Goal: Find specific page/section: Locate a particular part of the current website

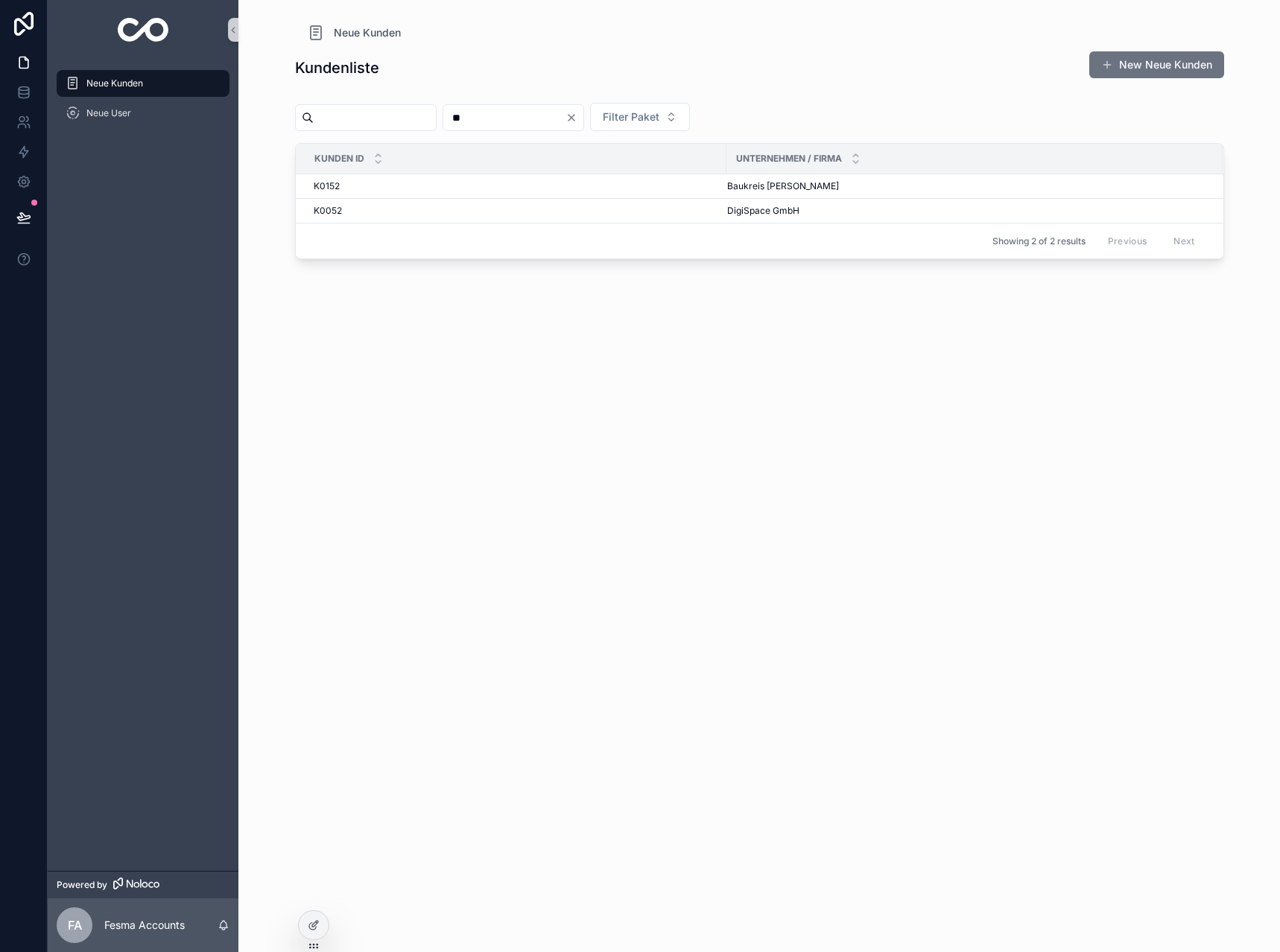
click at [562, 123] on input "**" at bounding box center [504, 117] width 123 height 21
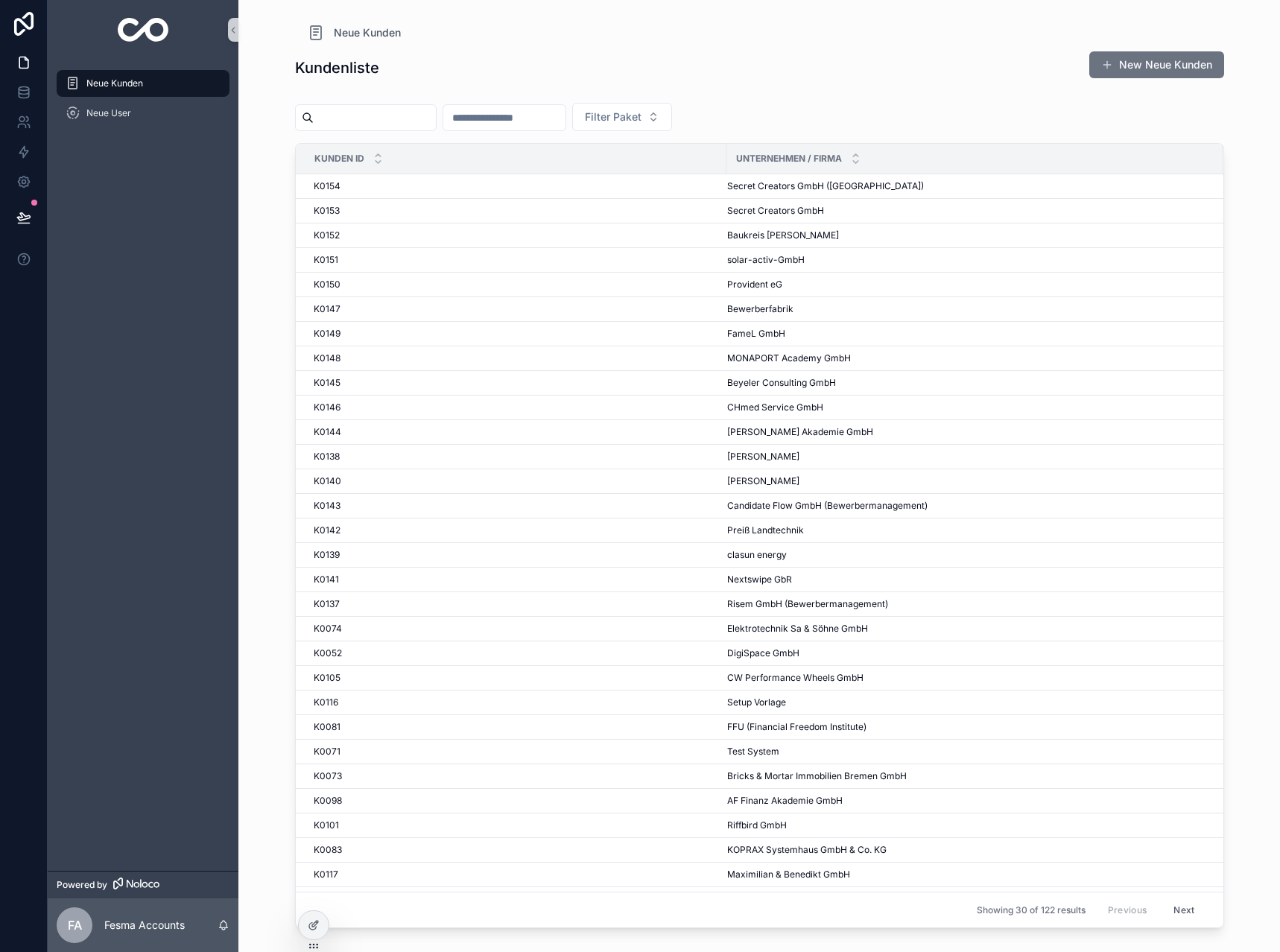
click at [396, 118] on input "scrollable content" at bounding box center [375, 117] width 123 height 21
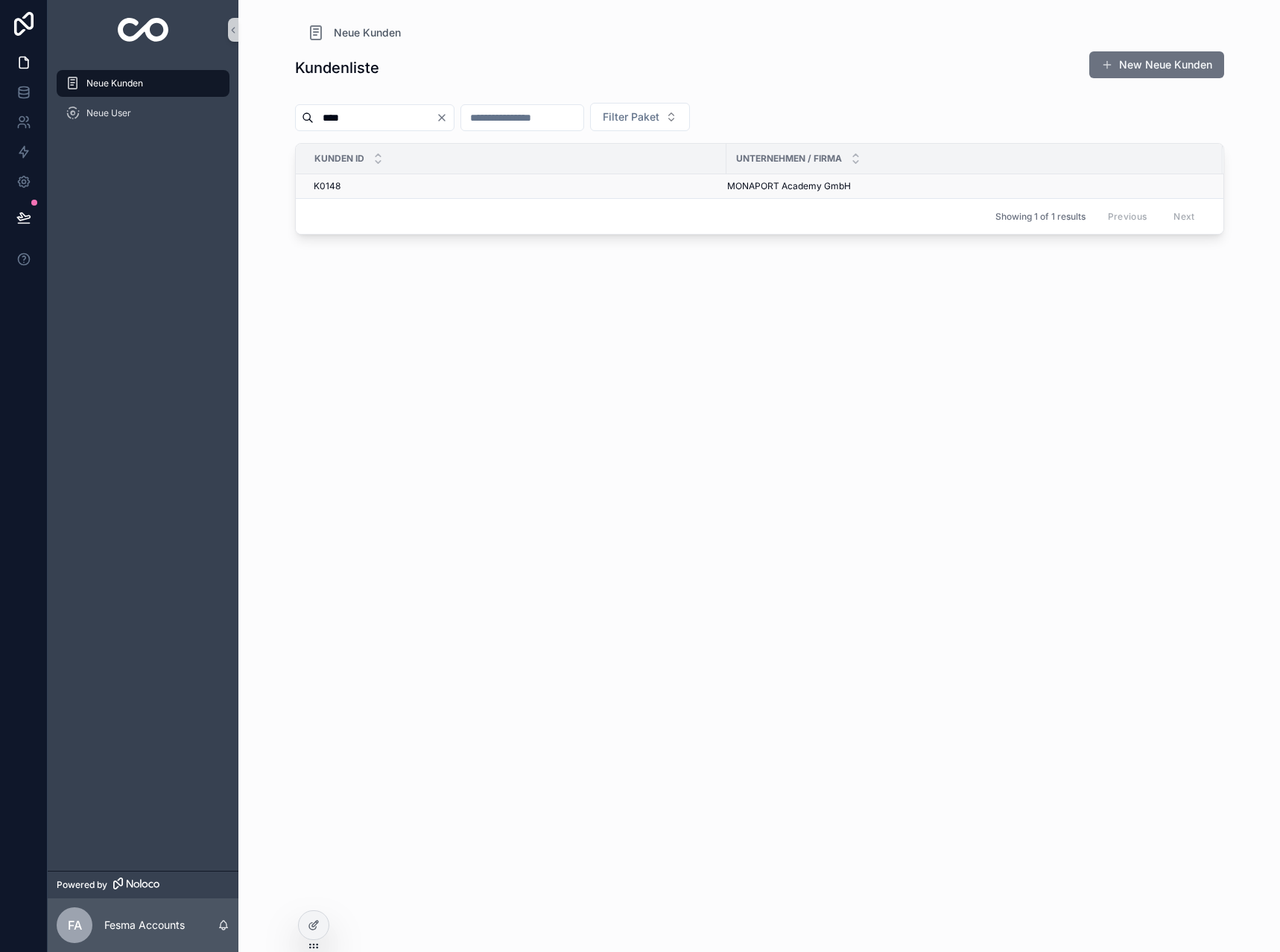
type input "****"
click at [737, 185] on span "MONAPORT Academy GmbH" at bounding box center [789, 186] width 123 height 12
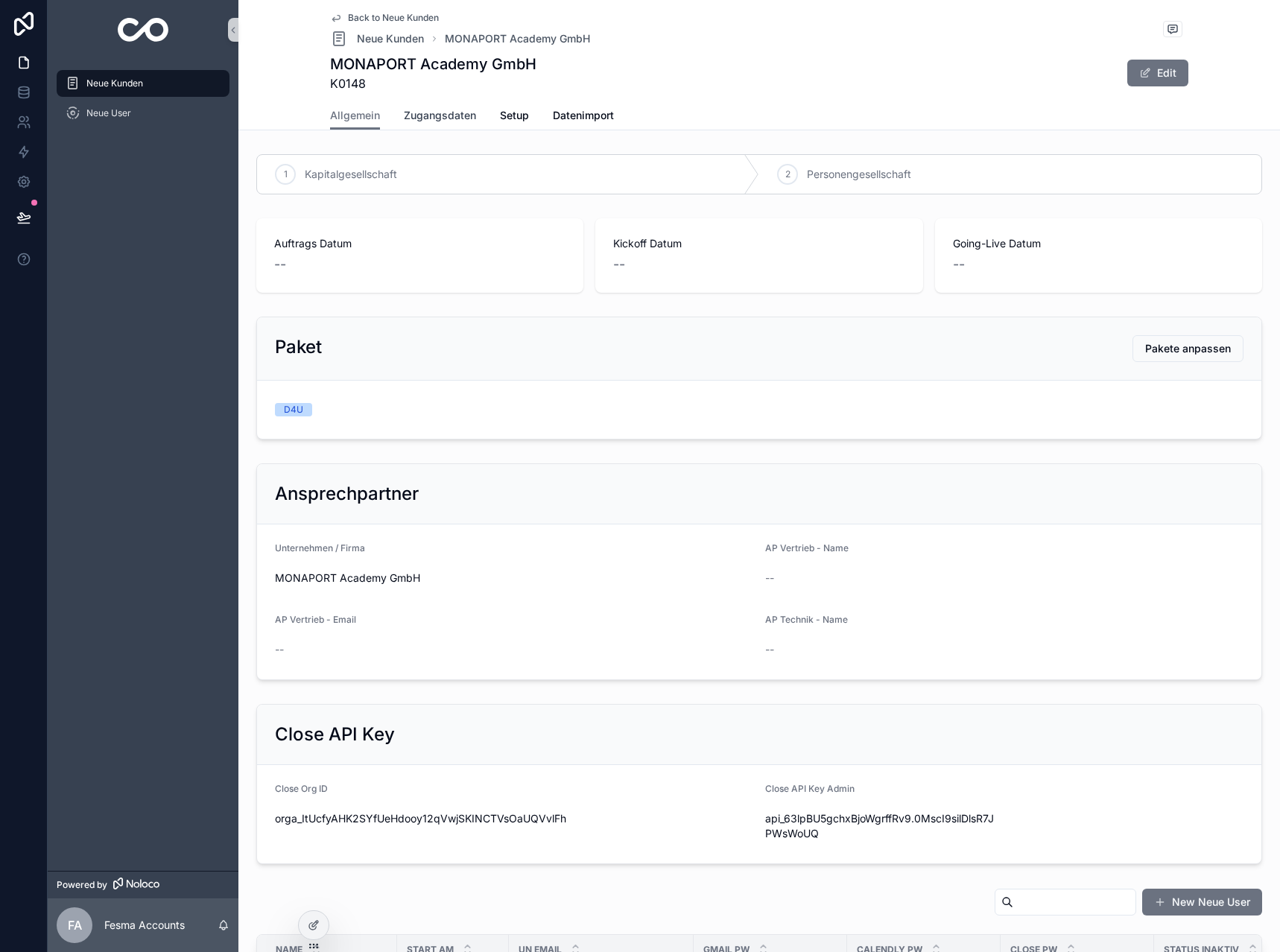
click at [435, 117] on span "Zugangsdaten" at bounding box center [440, 115] width 72 height 15
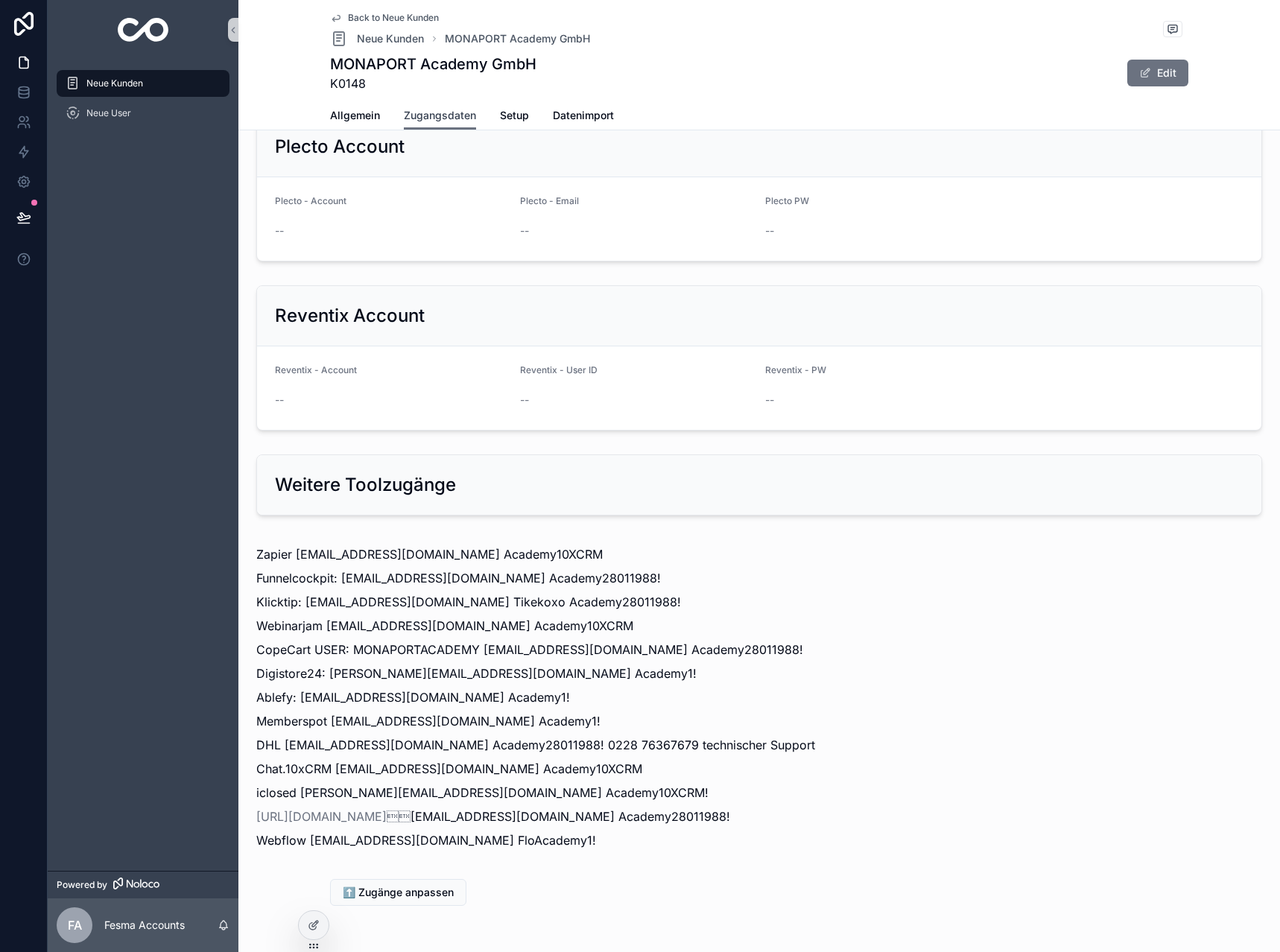
scroll to position [1491, 0]
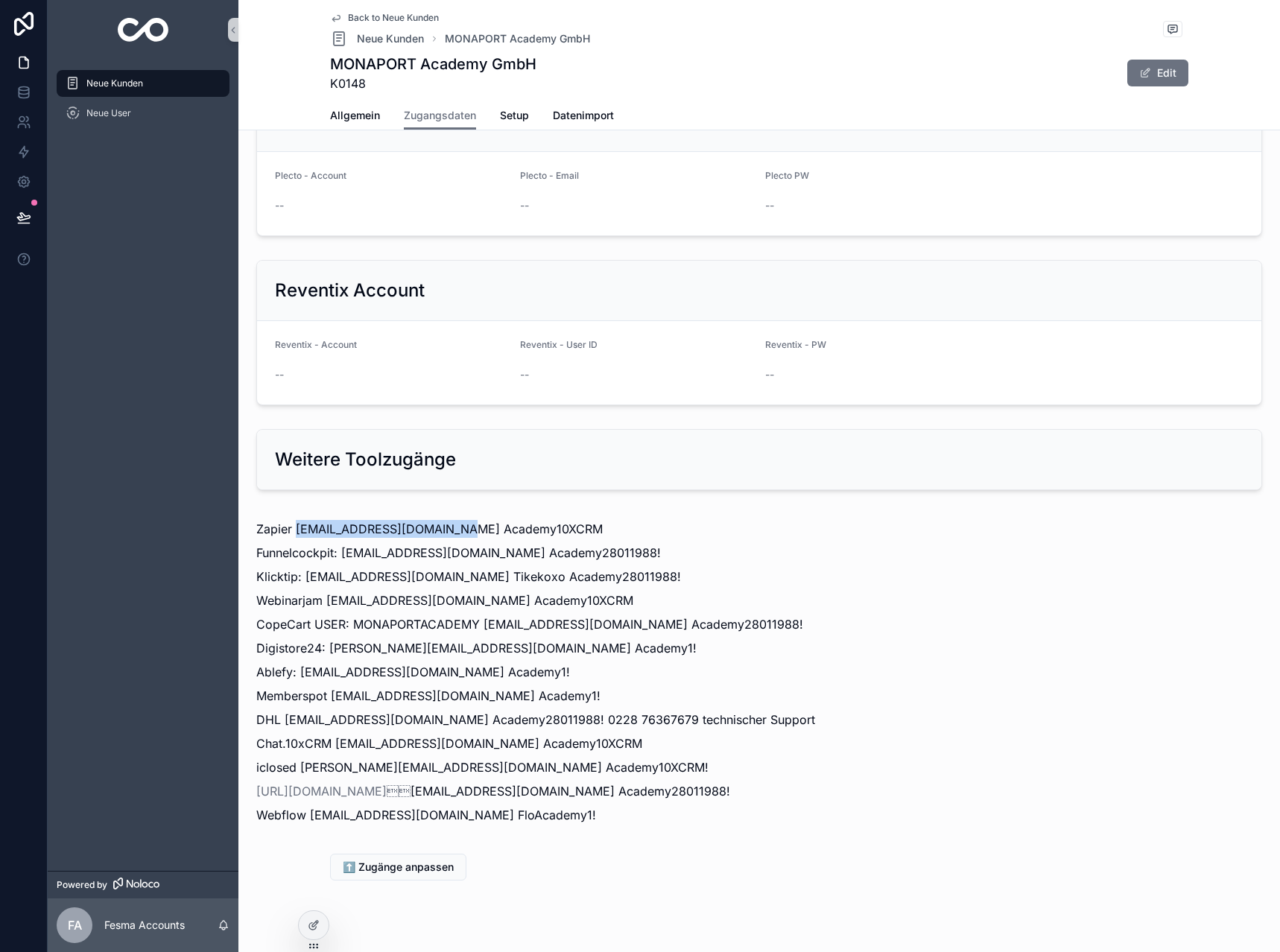
drag, startPoint x: 295, startPoint y: 497, endPoint x: 463, endPoint y: 503, distance: 168.1
click at [463, 520] on p "Zapier [EMAIL_ADDRESS][DOMAIN_NAME] Academy10XCRM" at bounding box center [759, 529] width 1006 height 18
copy p "[PERSON_NAME][EMAIL_ADDRESS][DOMAIN_NAME]"
drag, startPoint x: 471, startPoint y: 493, endPoint x: 594, endPoint y: 492, distance: 123.0
click at [594, 520] on p "Zapier [EMAIL_ADDRESS][DOMAIN_NAME] Academy10XCRM" at bounding box center [759, 529] width 1006 height 18
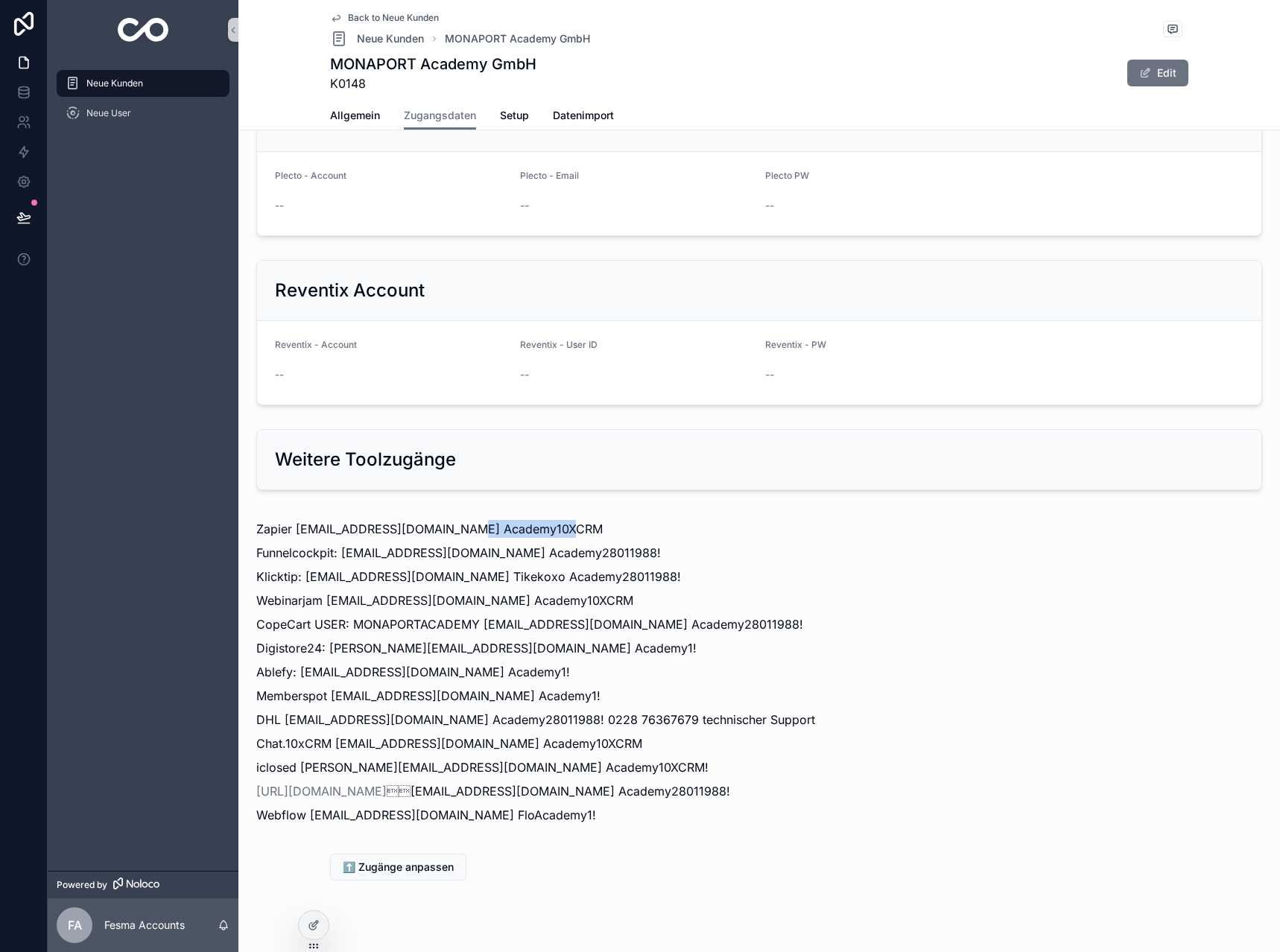
copy p "Academy10XCRM"
drag, startPoint x: 326, startPoint y: 572, endPoint x: 489, endPoint y: 572, distance: 163.0
click at [489, 591] on p "Webinarjam [EMAIL_ADDRESS][DOMAIN_NAME] Academy10XCRM" at bounding box center [759, 600] width 1006 height 18
copy p "[EMAIL_ADDRESS][DOMAIN_NAME]"
drag, startPoint x: 490, startPoint y: 566, endPoint x: 616, endPoint y: 574, distance: 126.3
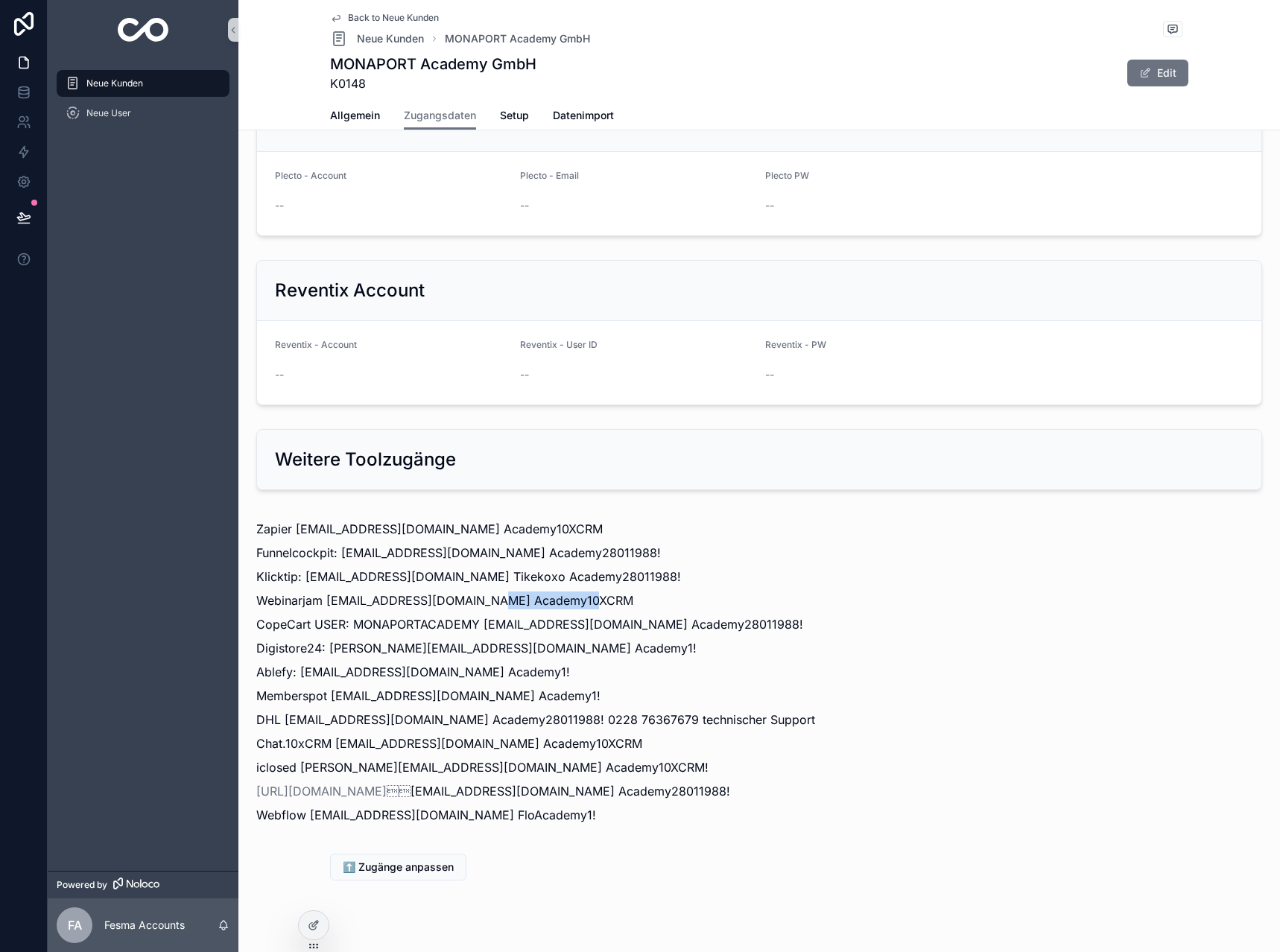
click at [616, 591] on p "Webinarjam [EMAIL_ADDRESS][DOMAIN_NAME] Academy10XCRM" at bounding box center [759, 600] width 1006 height 18
drag, startPoint x: 492, startPoint y: 570, endPoint x: 600, endPoint y: 570, distance: 108.0
click at [600, 591] on p "Webinarjam [EMAIL_ADDRESS][DOMAIN_NAME] Academy10XCRM" at bounding box center [759, 600] width 1006 height 18
copy p "Academy10XCRM"
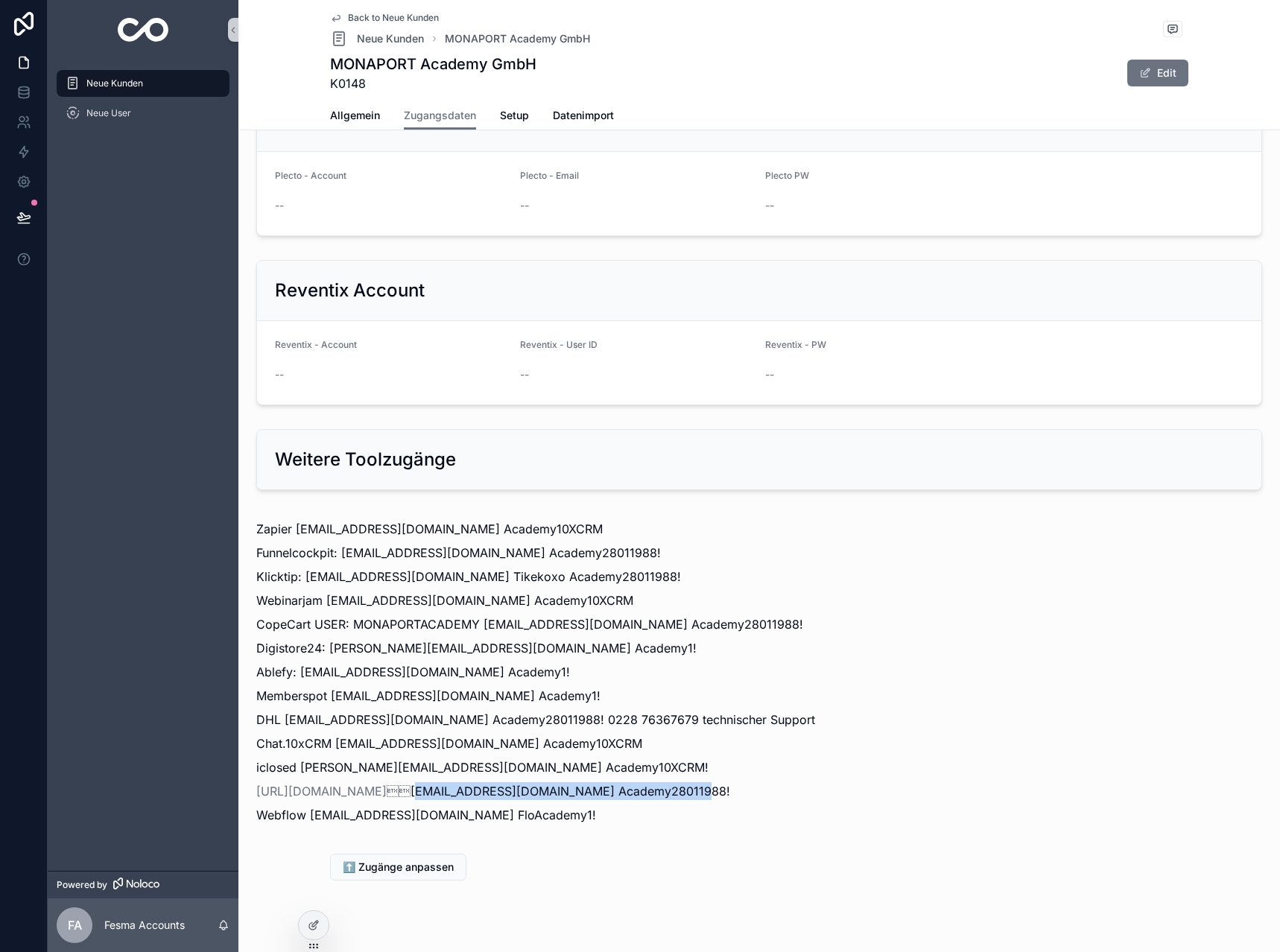
drag, startPoint x: 898, startPoint y: 753, endPoint x: 609, endPoint y: 768, distance: 289.4
click at [609, 782] on p "[URL][DOMAIN_NAME] [EMAIL_ADDRESS][DOMAIN_NAME] Academy28011988!" at bounding box center [759, 791] width 1006 height 18
click at [682, 806] on p "Webflow [EMAIL_ADDRESS][DOMAIN_NAME] FloAcademy1!" at bounding box center [759, 815] width 1006 height 18
click at [305, 568] on p "Klicktip: [EMAIL_ADDRESS][DOMAIN_NAME] Tikekoxo Academy28011988!" at bounding box center [759, 576] width 1006 height 18
drag, startPoint x: 471, startPoint y: 540, endPoint x: 635, endPoint y: 555, distance: 164.7
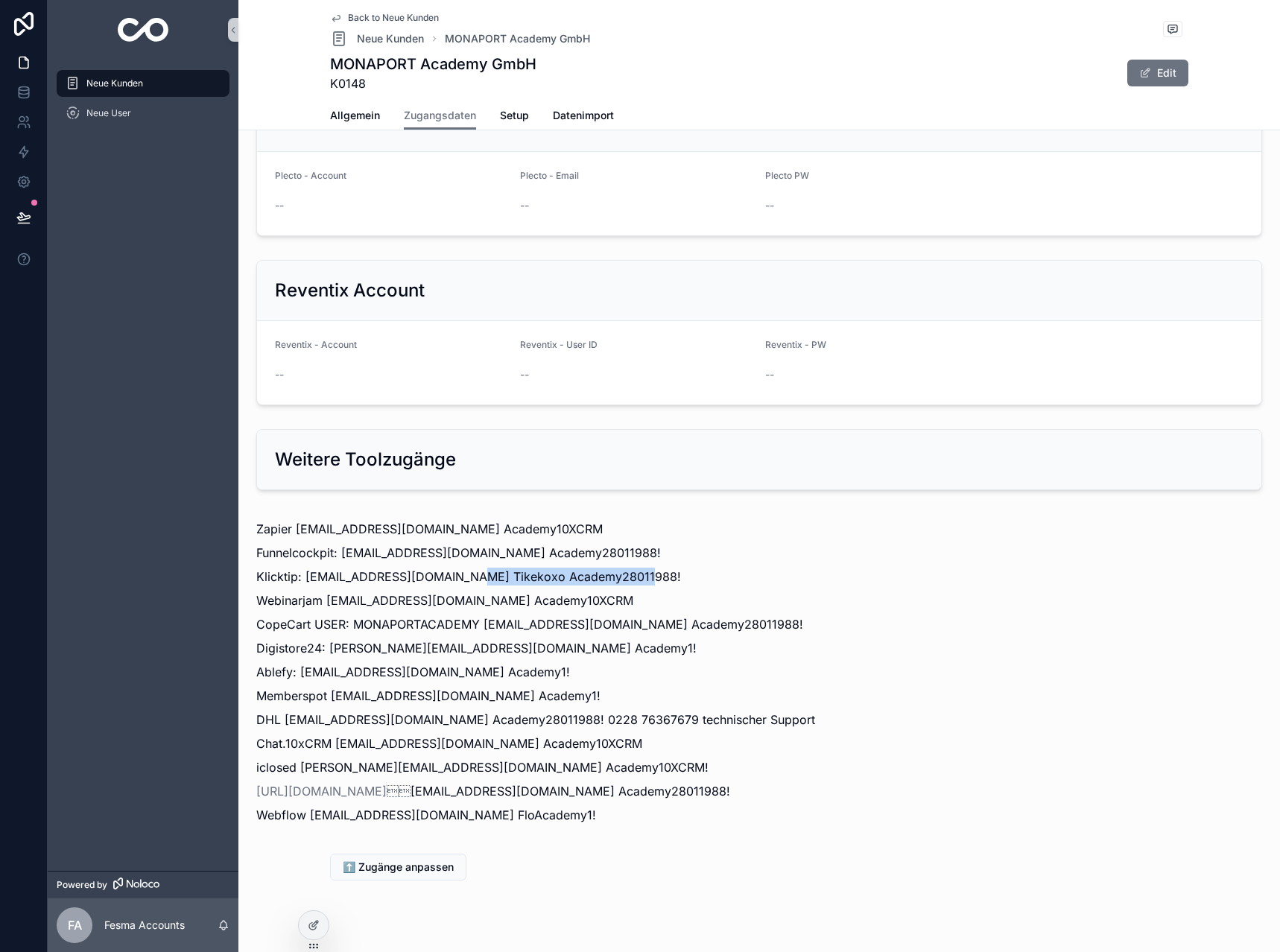
click at [635, 568] on p "Klicktip: [EMAIL_ADDRESS][DOMAIN_NAME] Tikekoxo Academy28011988!" at bounding box center [759, 576] width 1006 height 18
copy p "Tikekoxo Academy28011988!"
click at [523, 568] on p "Klicktip: [EMAIL_ADDRESS][DOMAIN_NAME] Tikekoxo Academy28011988!" at bounding box center [759, 576] width 1006 height 18
drag, startPoint x: 523, startPoint y: 544, endPoint x: 641, endPoint y: 552, distance: 118.3
click at [641, 568] on p "Klicktip: [EMAIL_ADDRESS][DOMAIN_NAME] Tikekoxo Academy28011988!" at bounding box center [759, 576] width 1006 height 18
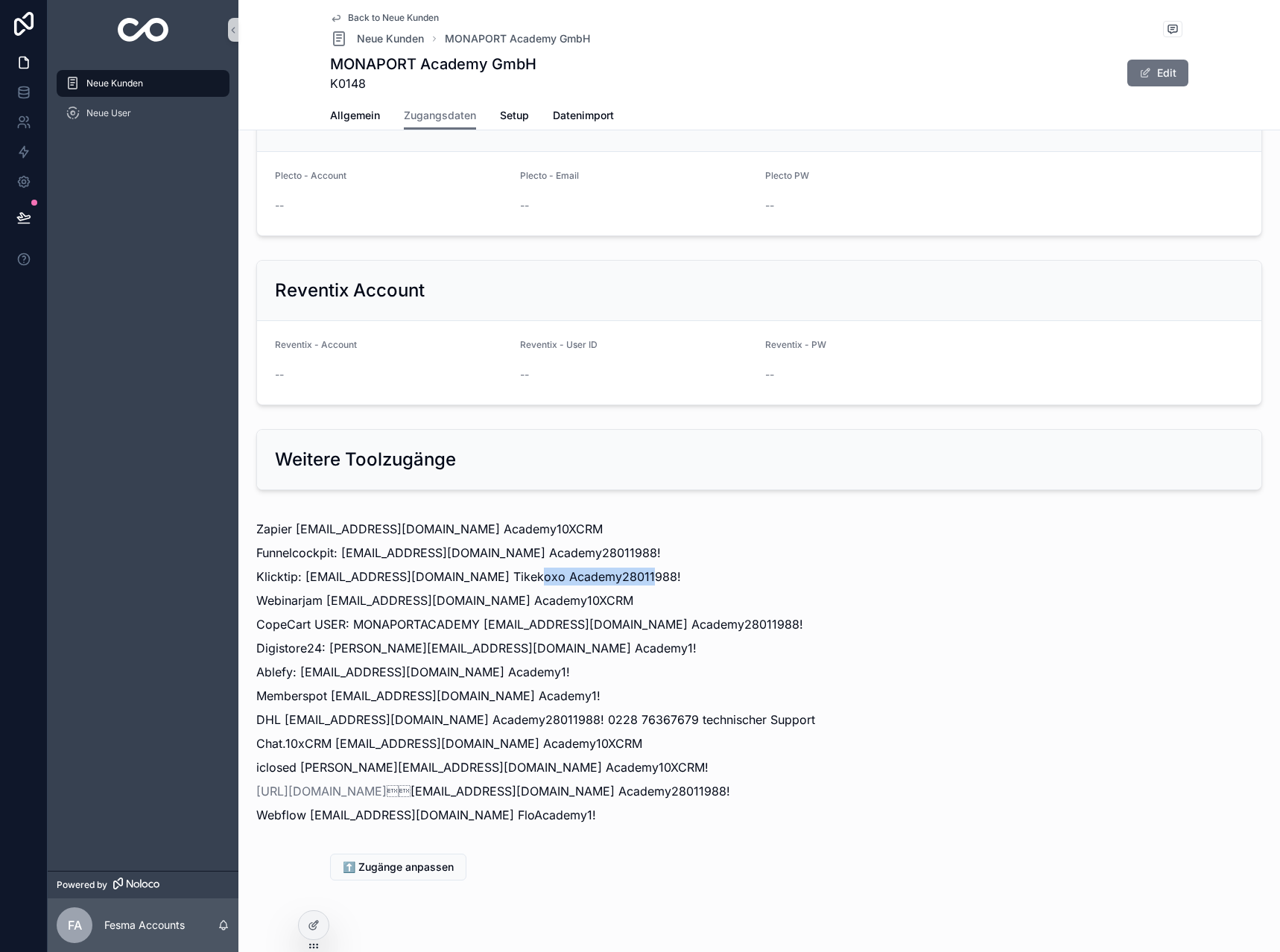
copy p "Academy28011988!"
